Goal: Transaction & Acquisition: Obtain resource

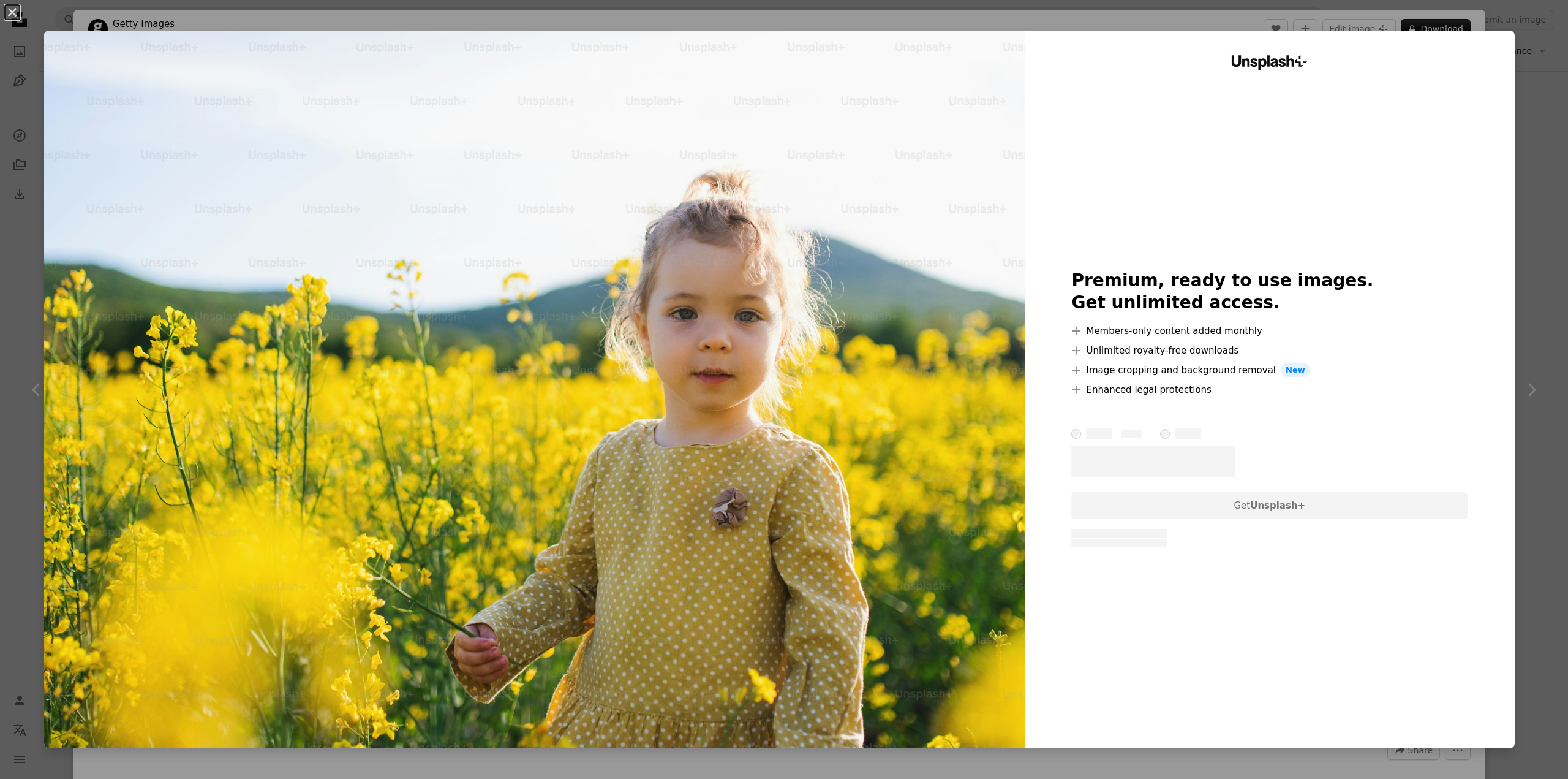
scroll to position [0, 1206]
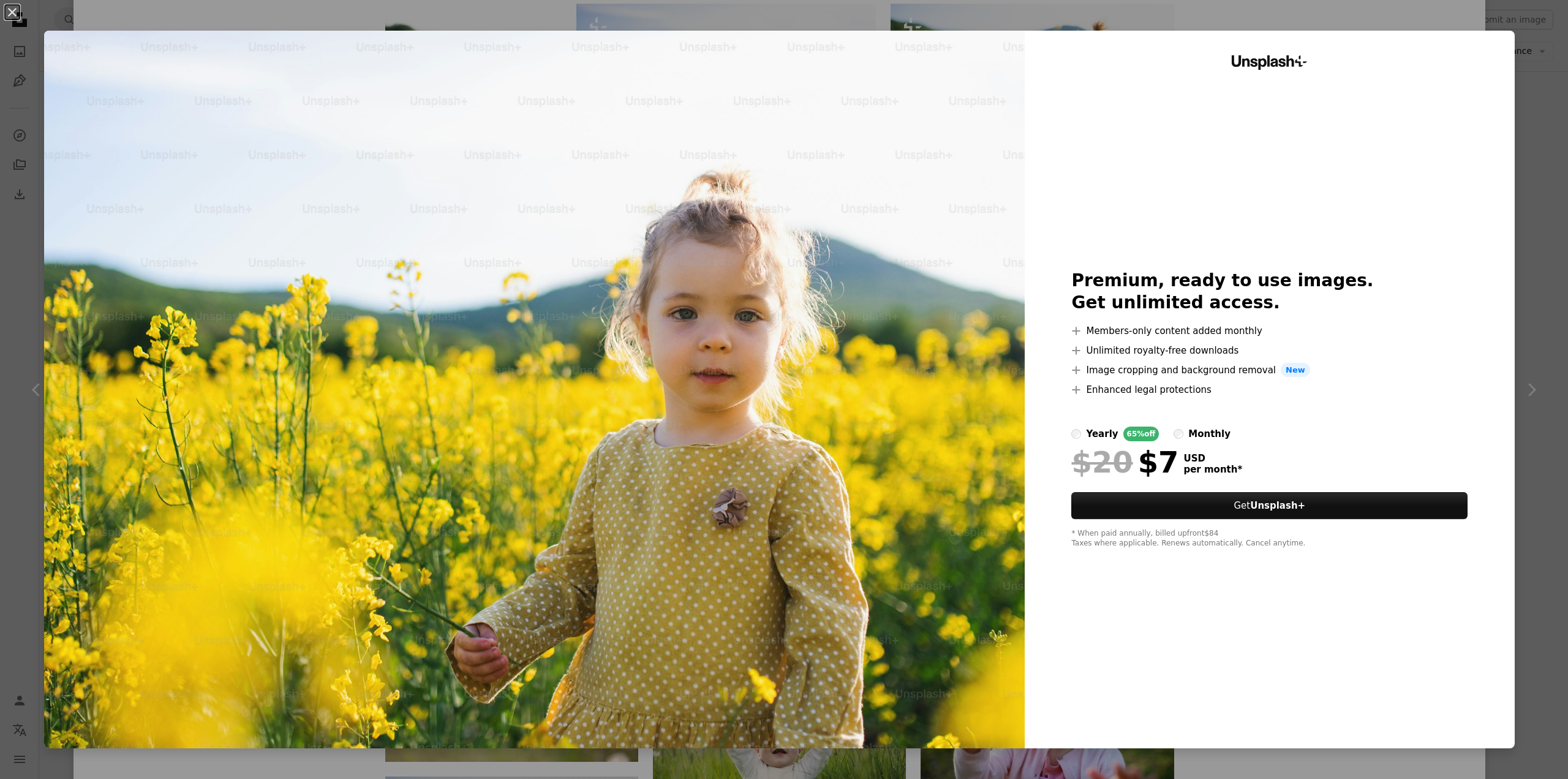
click at [1546, 111] on div "An X shape Unsplash+ Premium, ready to use images. Get unlimited access. A plus…" at bounding box center [784, 389] width 1568 height 779
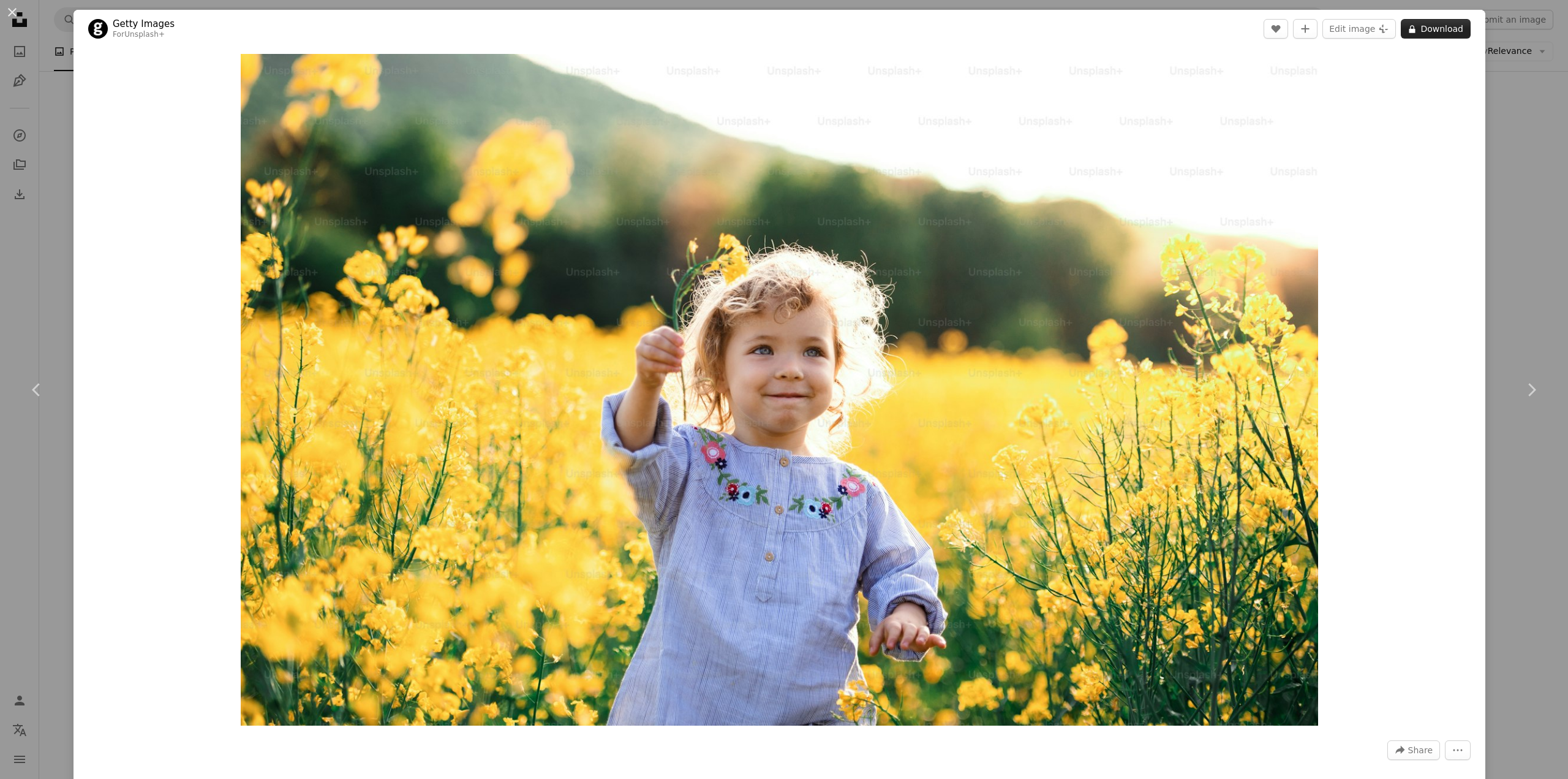
click at [1424, 29] on button "A lock Download" at bounding box center [1435, 29] width 69 height 19
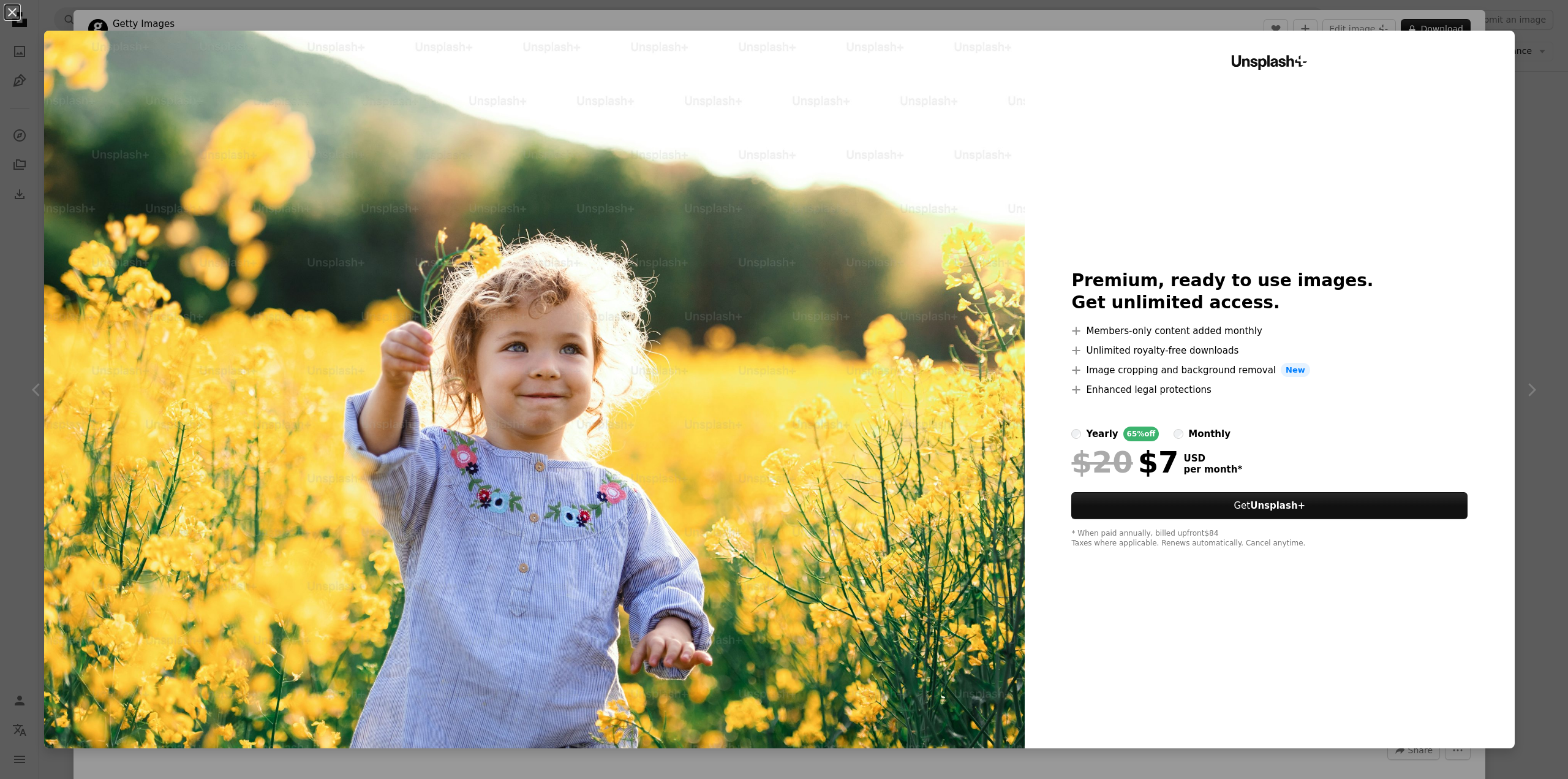
click at [1539, 195] on div "An X shape Unsplash+ Premium, ready to use images. Get unlimited access. A plus…" at bounding box center [784, 389] width 1568 height 779
